Goal: Information Seeking & Learning: Learn about a topic

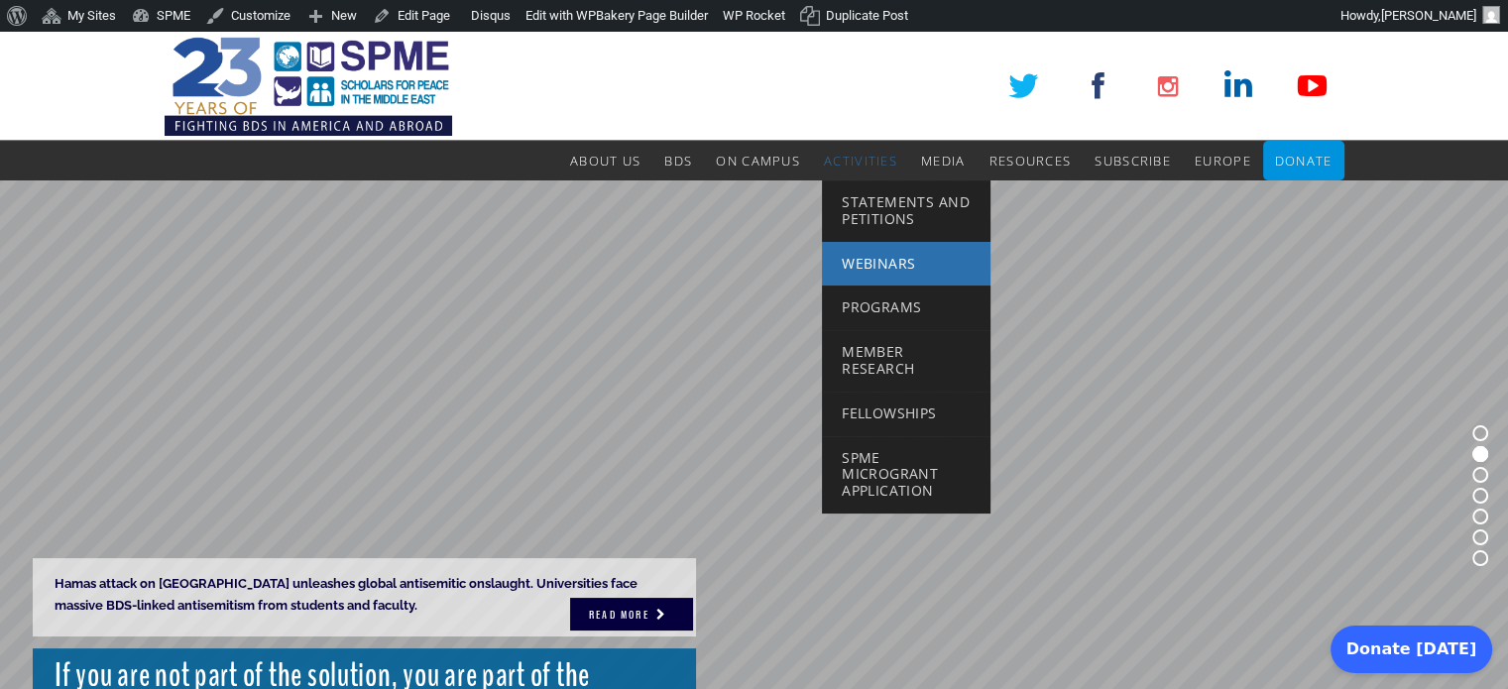
click at [882, 268] on span "Webinars" at bounding box center [878, 263] width 73 height 19
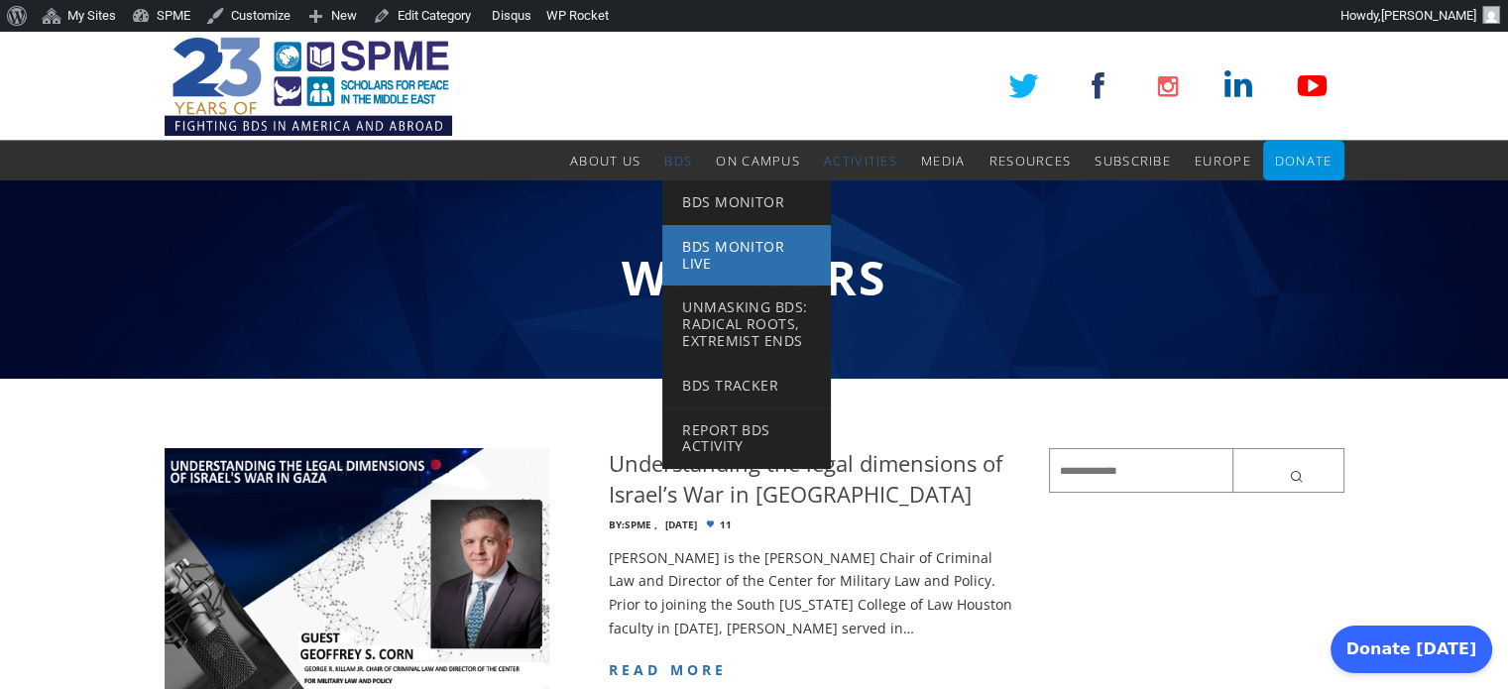
click at [682, 261] on span "BDS Monitor Live" at bounding box center [733, 255] width 102 height 36
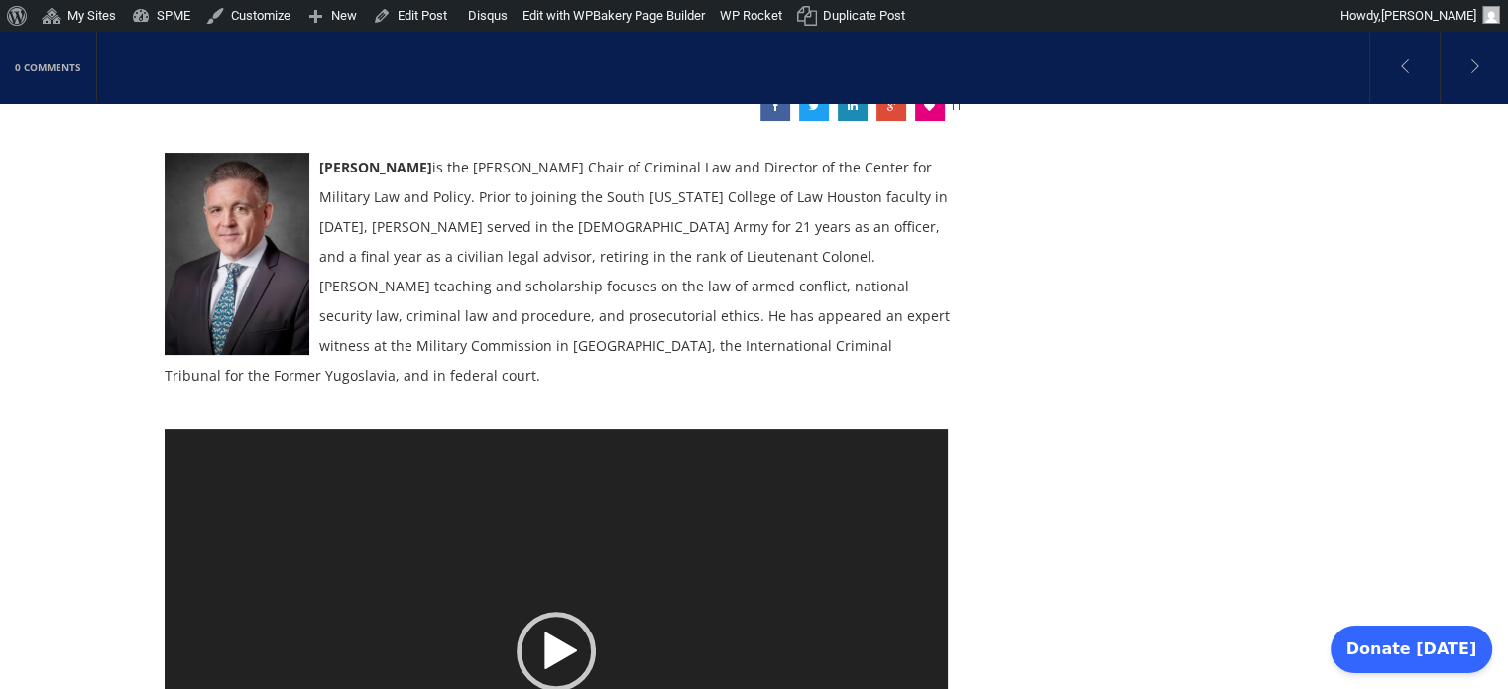
scroll to position [377, 0]
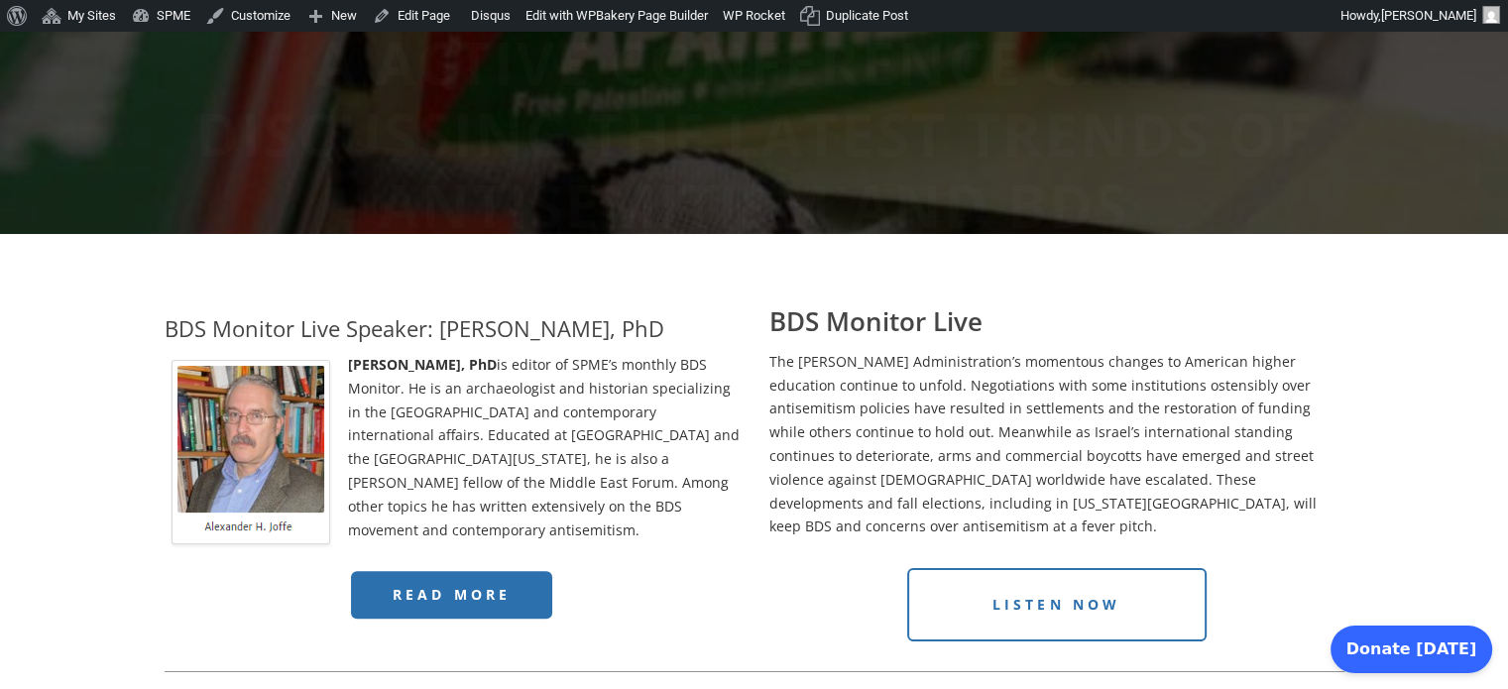
scroll to position [486, 0]
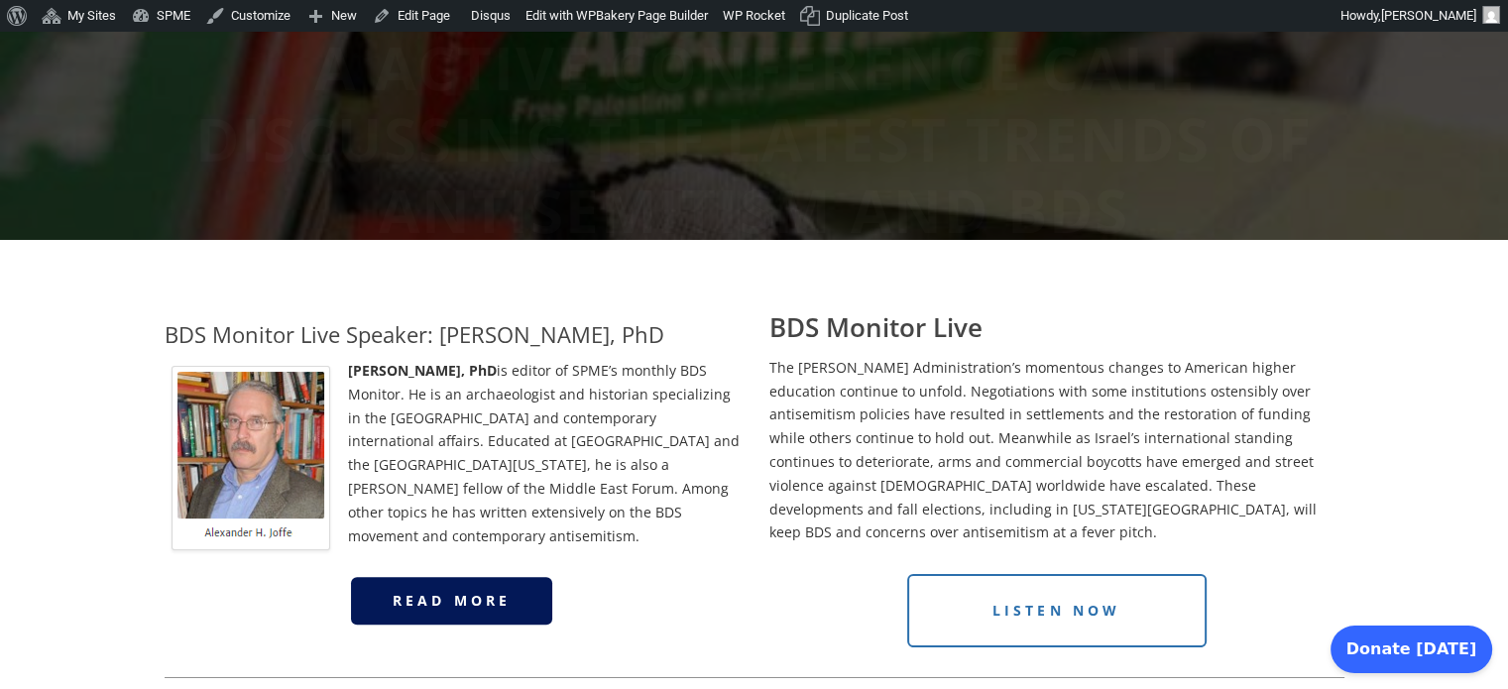
click at [512, 591] on span "Read More" at bounding box center [452, 600] width 119 height 19
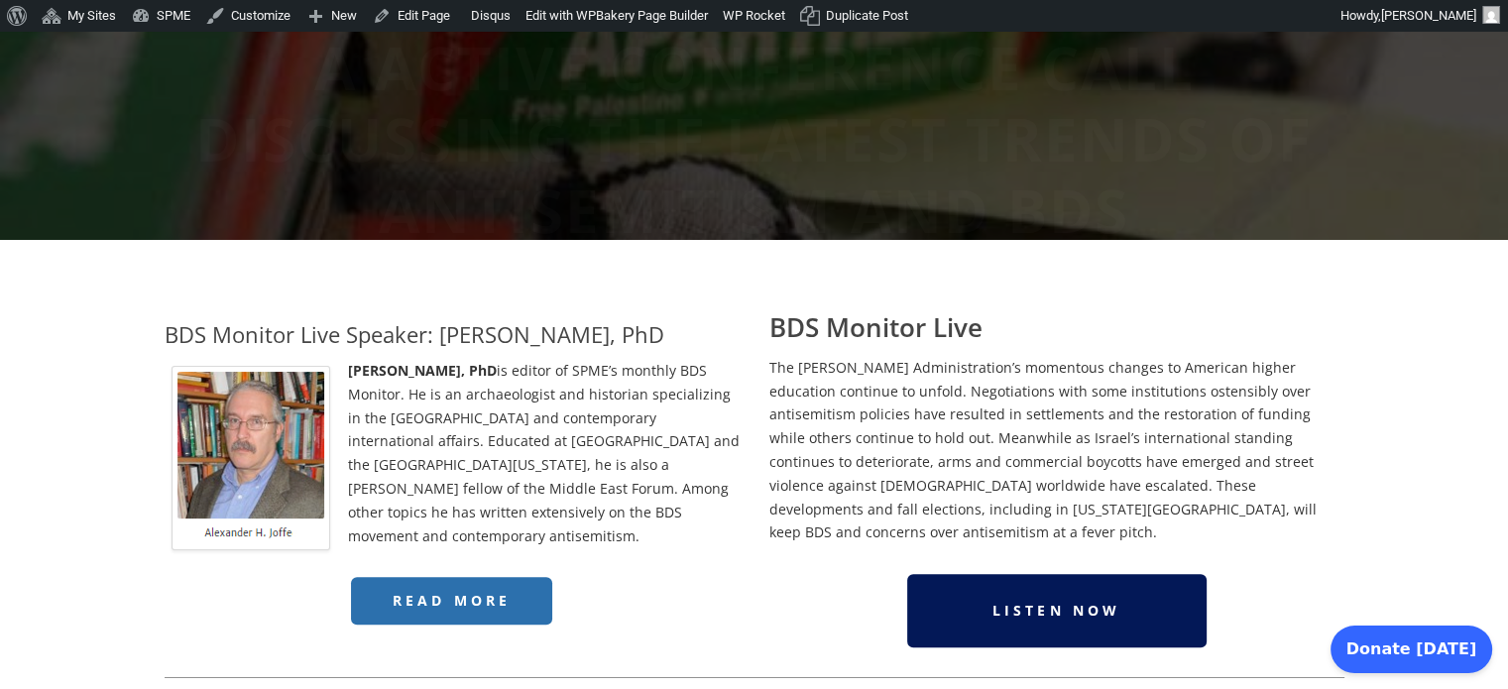
click at [1029, 604] on link "Listen Now" at bounding box center [1056, 610] width 299 height 73
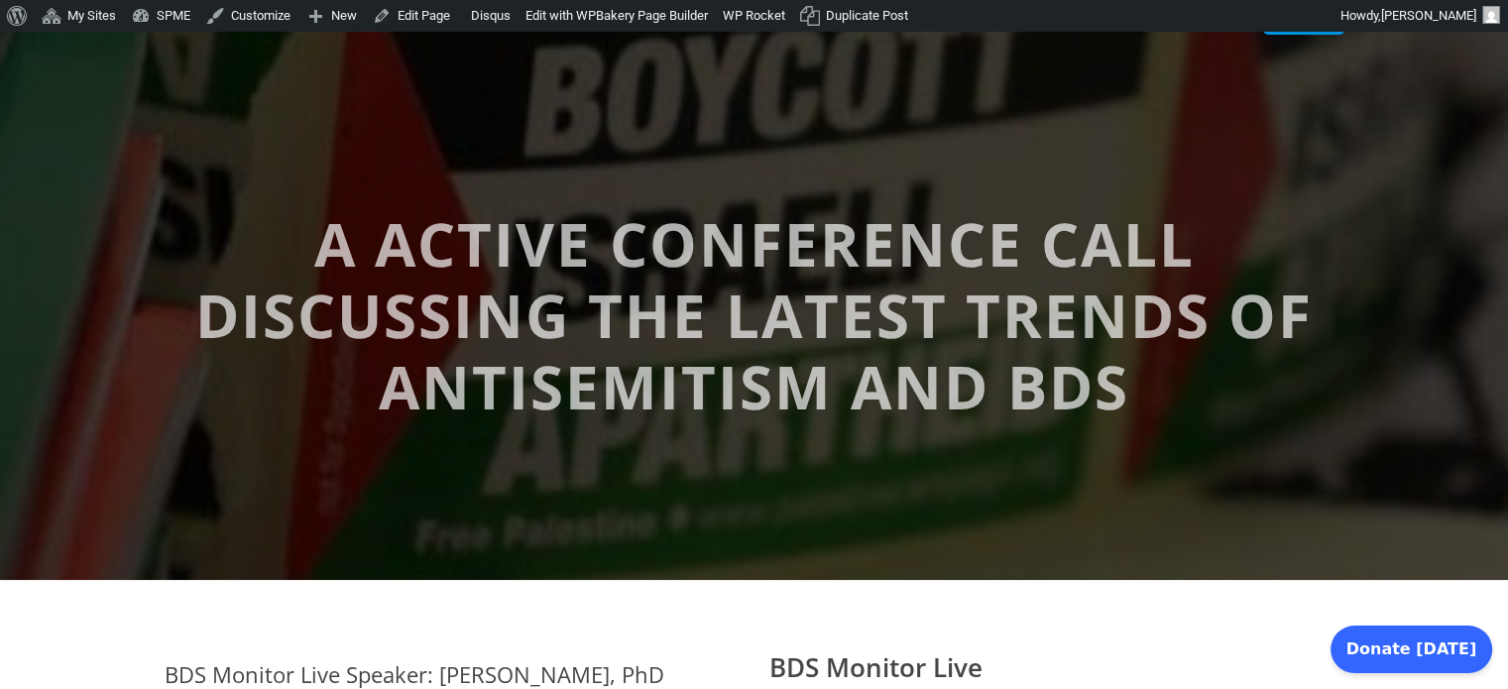
scroll to position [0, 0]
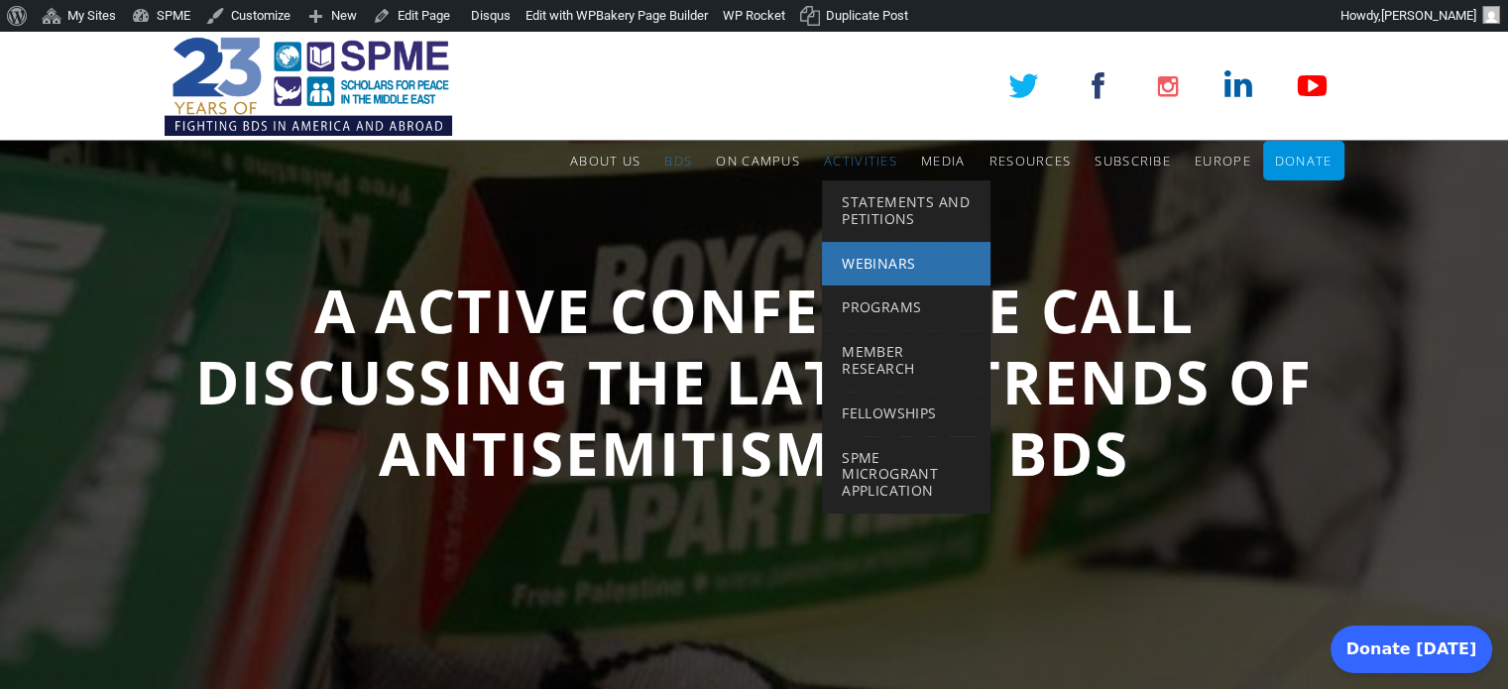
click at [876, 277] on link "Webinars" at bounding box center [906, 264] width 169 height 45
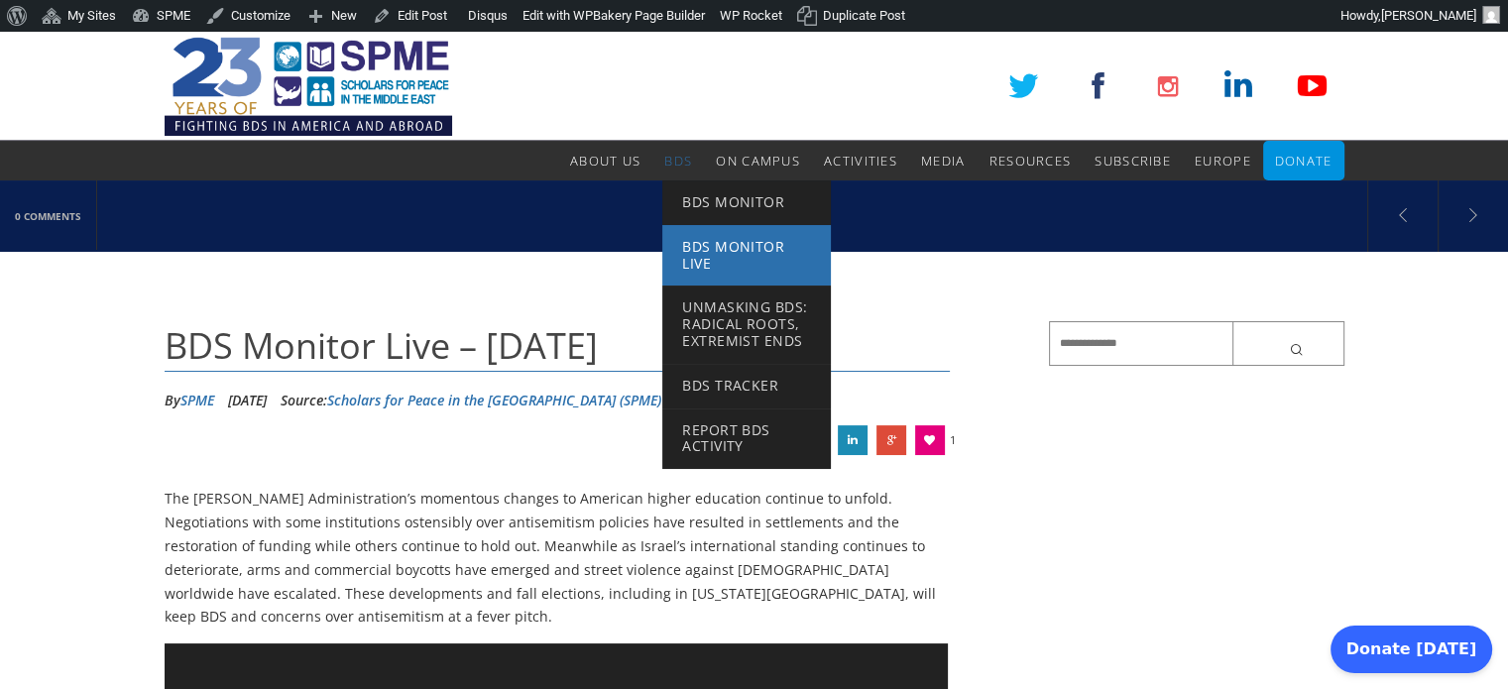
click at [700, 246] on span "BDS Monitor Live" at bounding box center [733, 255] width 102 height 36
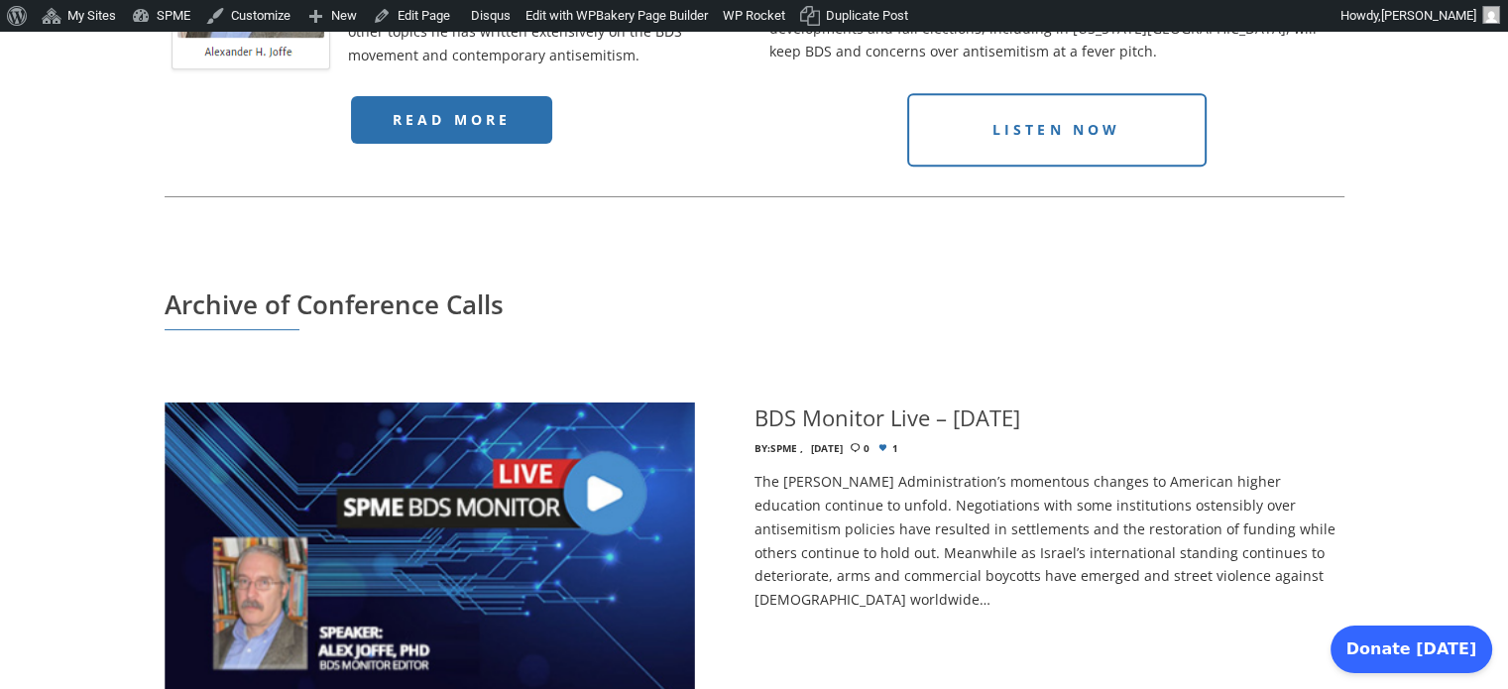
scroll to position [964, 0]
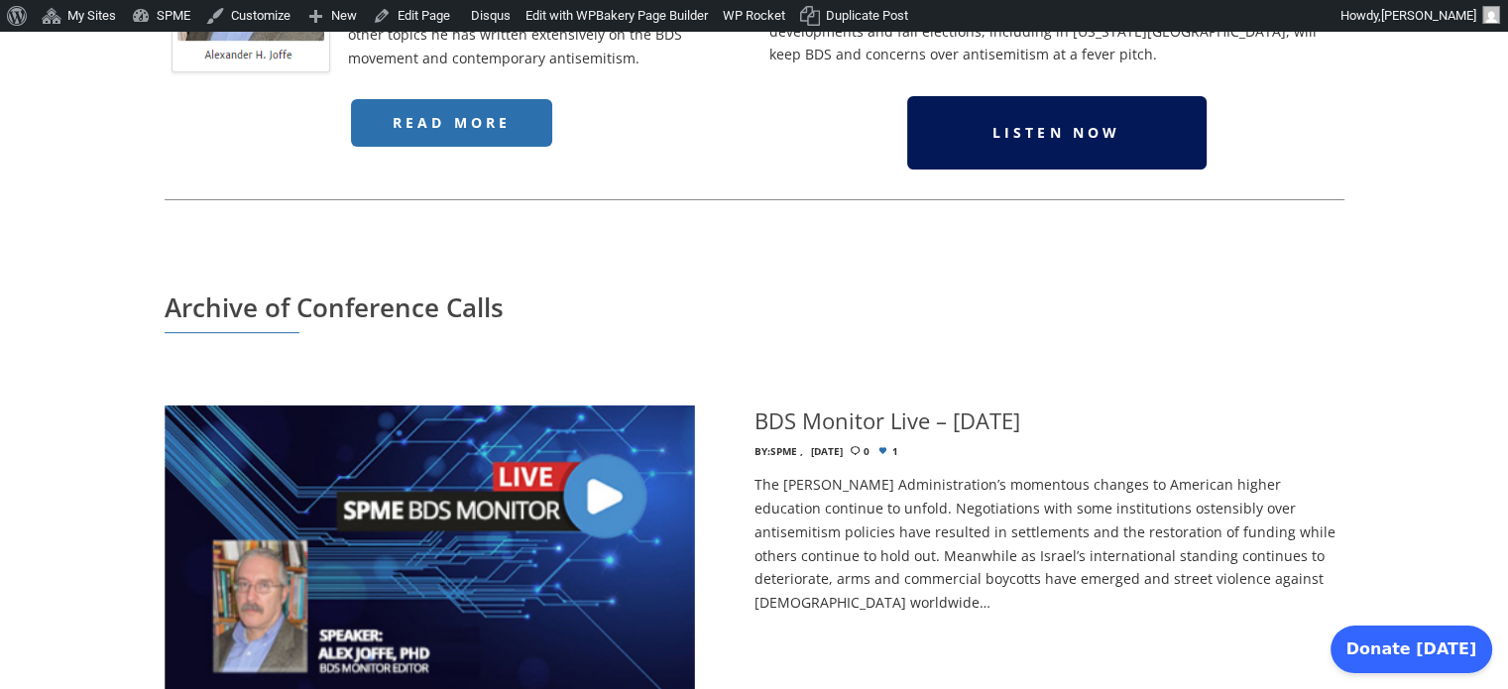
click at [1023, 123] on span "Listen Now" at bounding box center [1056, 132] width 129 height 19
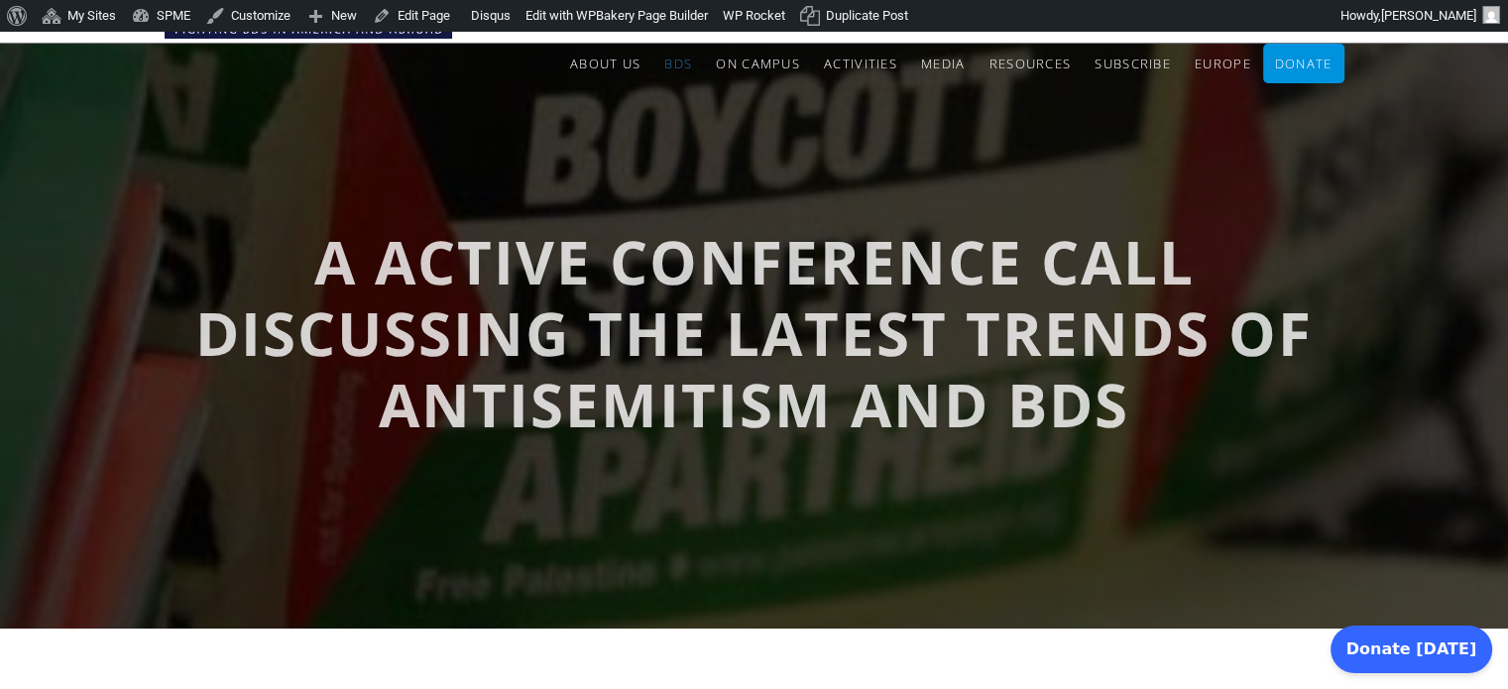
scroll to position [0, 0]
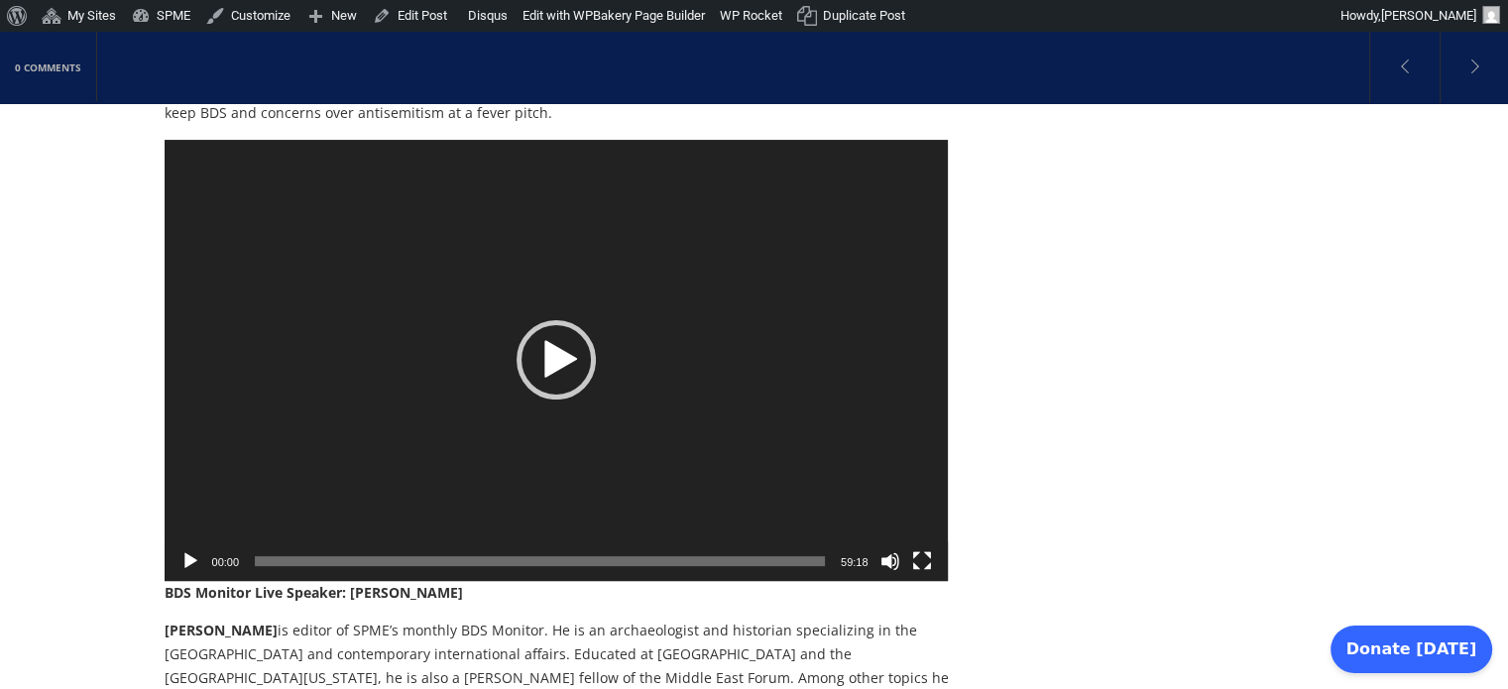
scroll to position [499, 0]
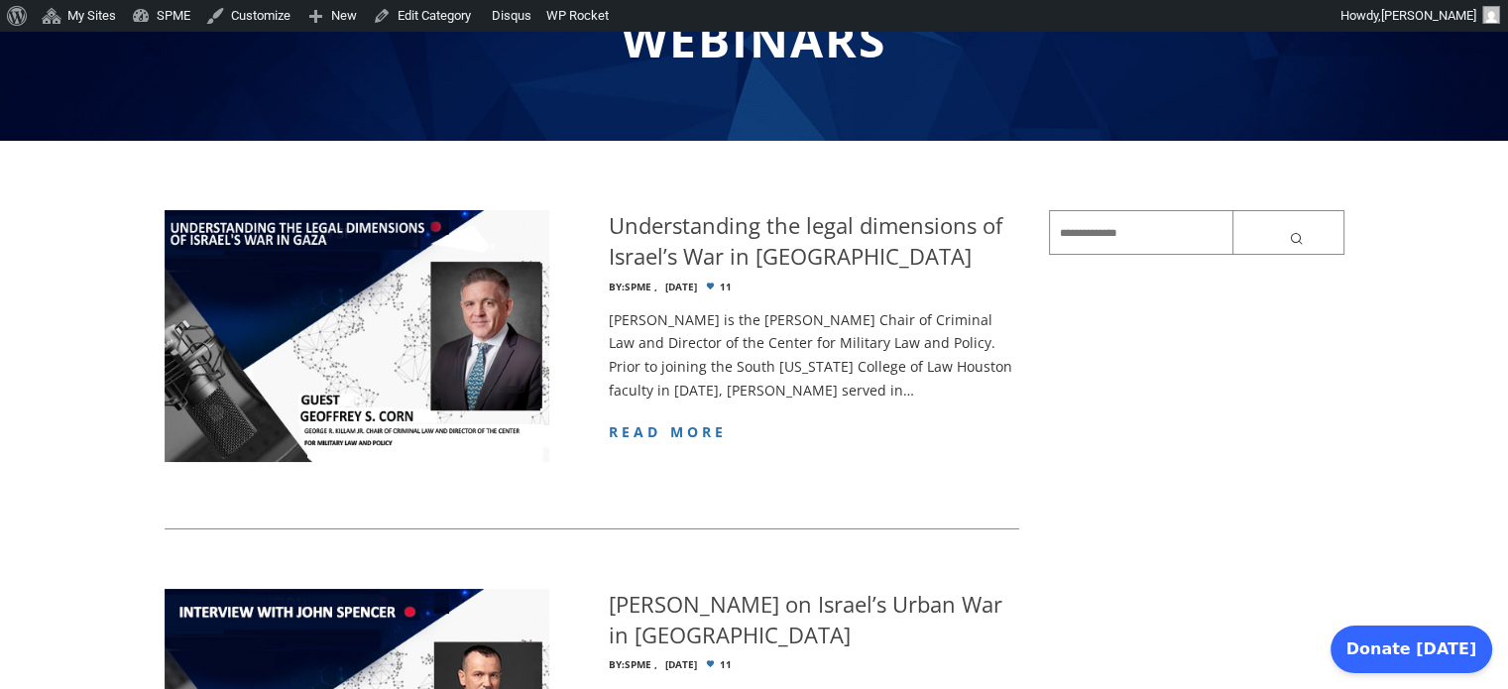
scroll to position [239, 0]
